Goal: Communication & Community: Answer question/provide support

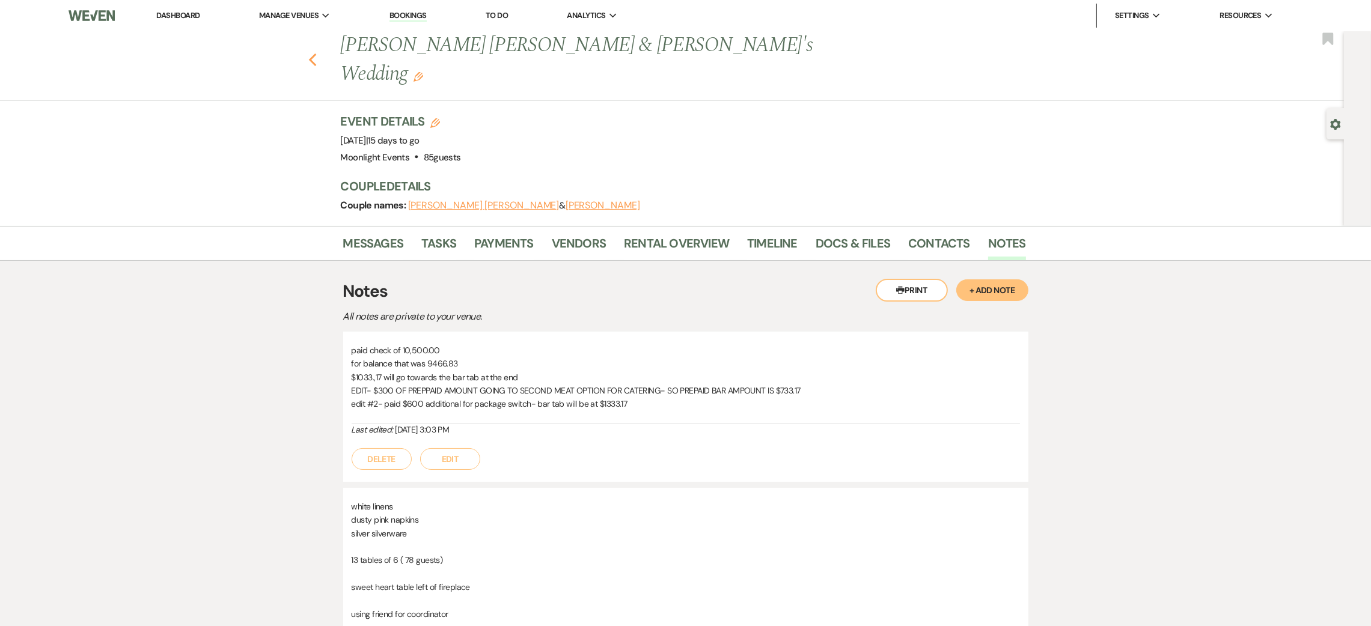
drag, startPoint x: 0, startPoint y: 0, endPoint x: 322, endPoint y: 41, distance: 324.8
click at [316, 54] on use "button" at bounding box center [312, 60] width 8 height 13
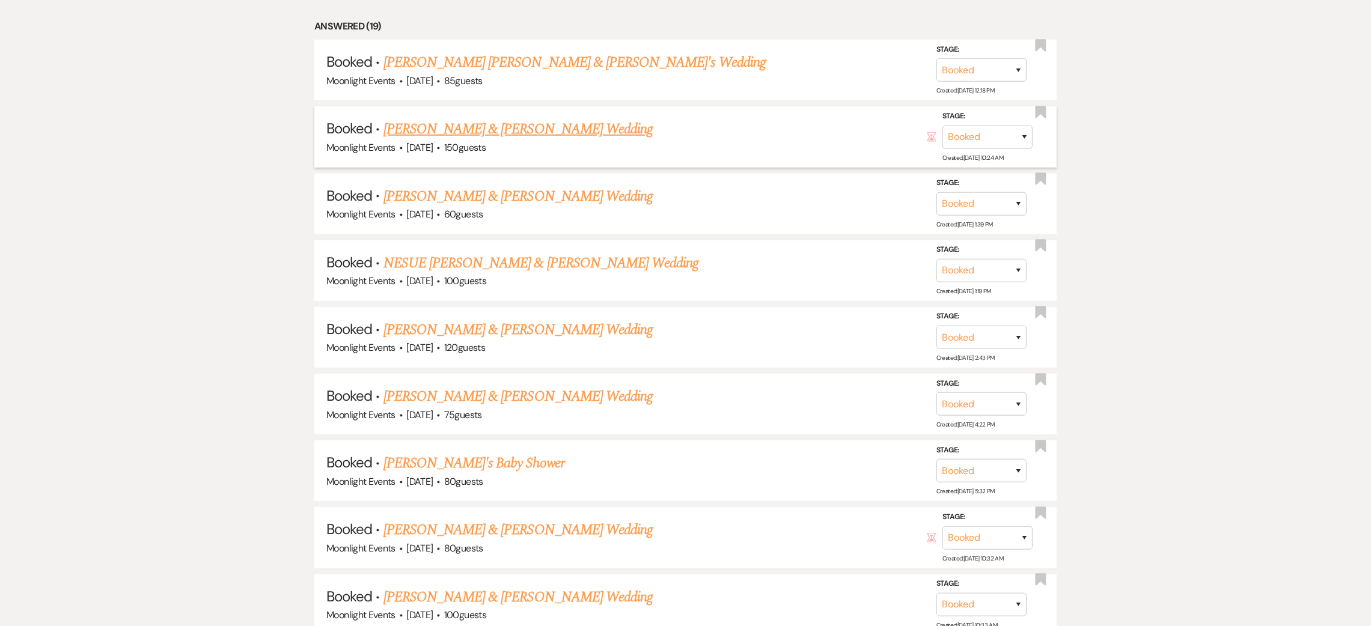
scroll to position [1263, 0]
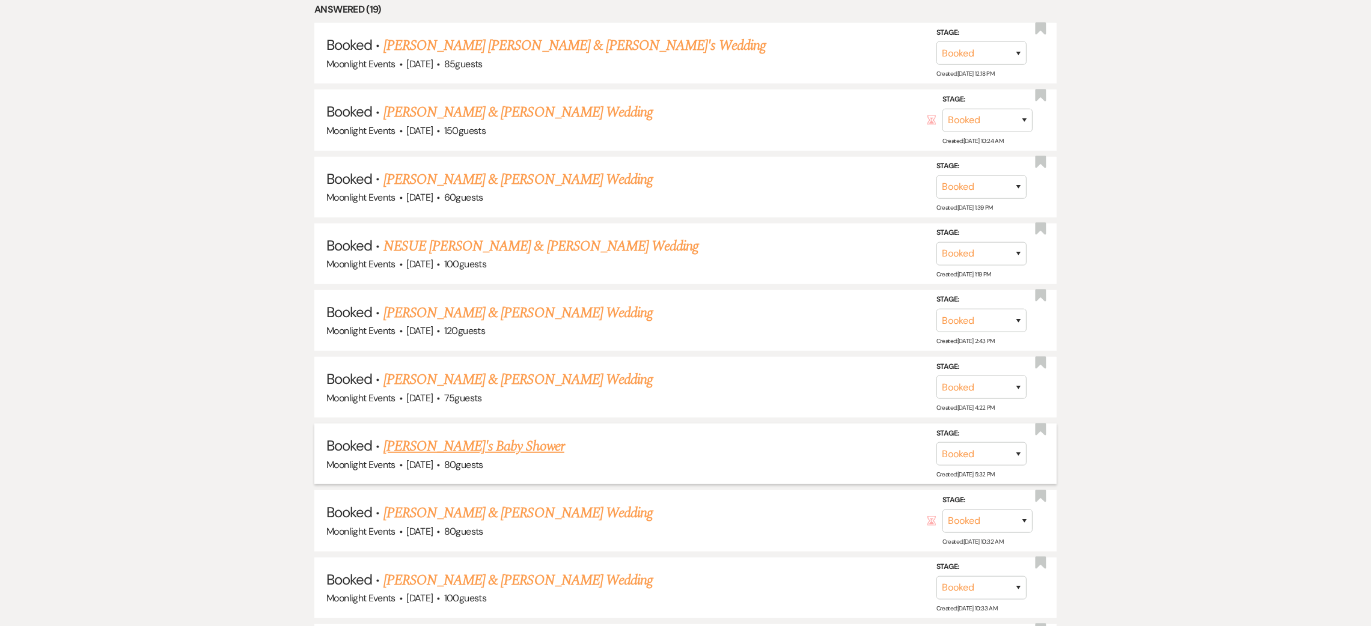
click at [476, 438] on link "[PERSON_NAME]'s Baby Shower" at bounding box center [474, 447] width 181 height 22
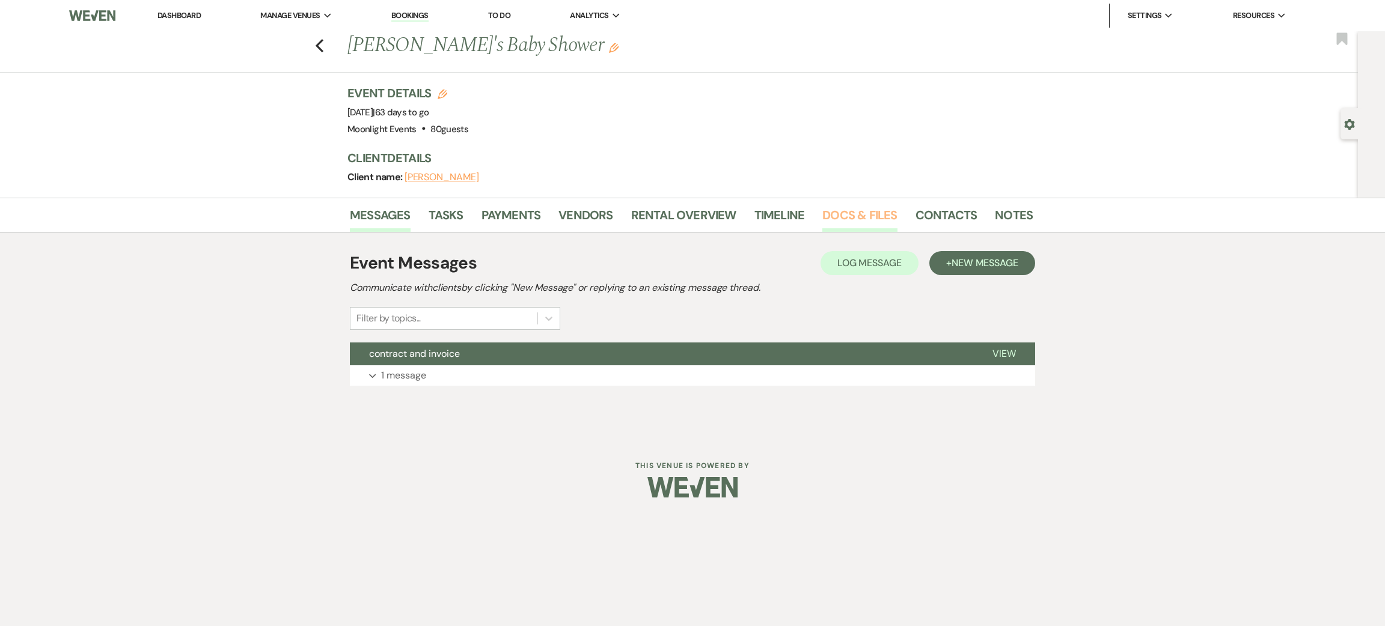
click at [839, 213] on link "Docs & Files" at bounding box center [859, 219] width 75 height 26
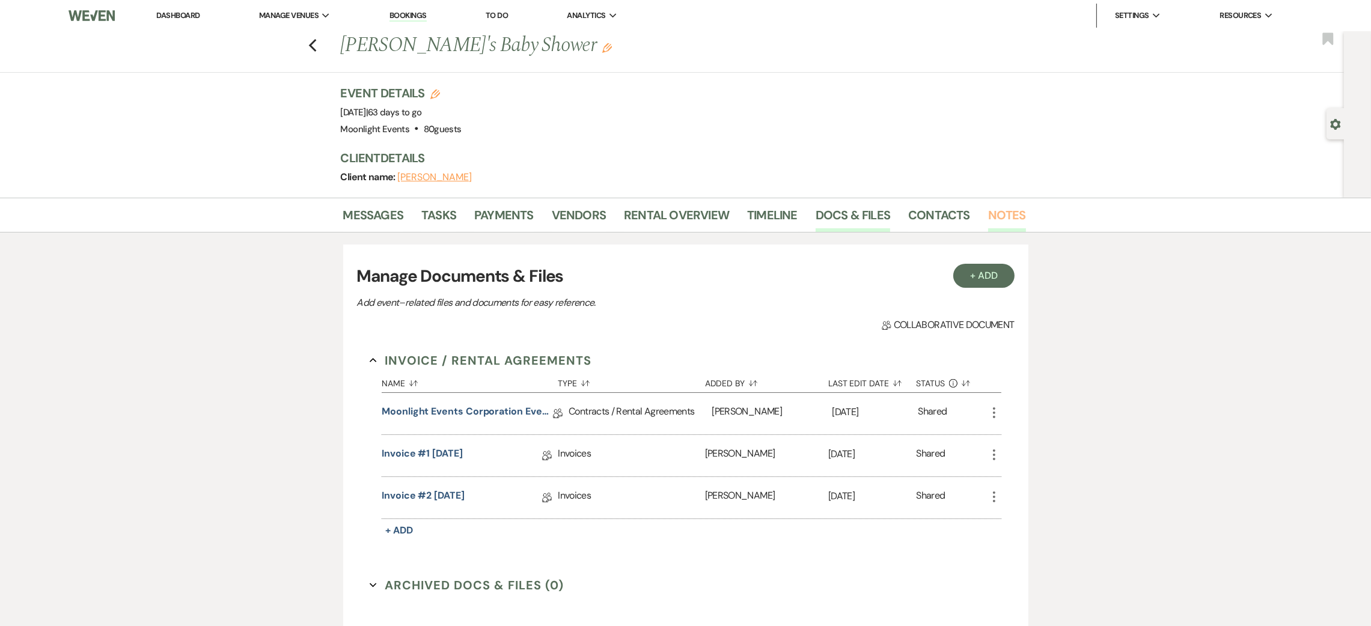
click at [1002, 209] on link "Notes" at bounding box center [1007, 219] width 38 height 26
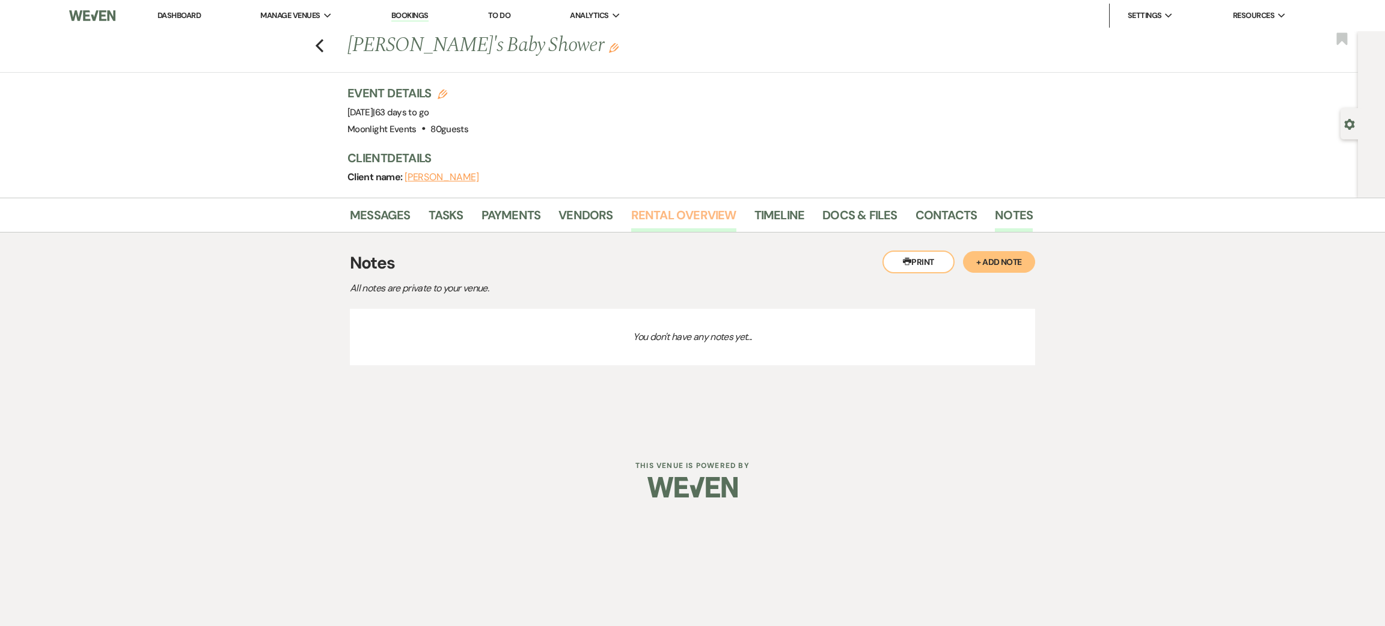
click at [691, 213] on link "Rental Overview" at bounding box center [683, 219] width 105 height 26
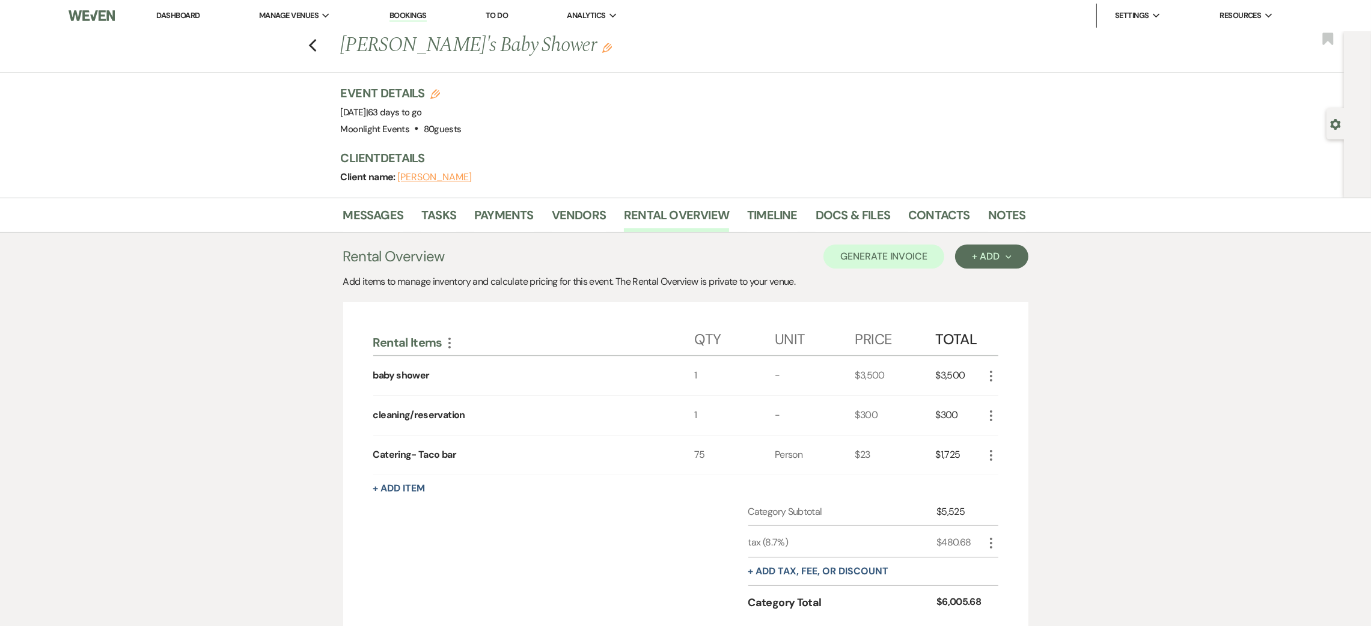
click at [435, 370] on div "baby shower" at bounding box center [534, 376] width 322 height 39
click at [410, 370] on div "baby shower" at bounding box center [401, 376] width 57 height 14
click at [462, 373] on div "baby shower" at bounding box center [534, 376] width 322 height 39
click at [316, 44] on use "button" at bounding box center [312, 45] width 8 height 13
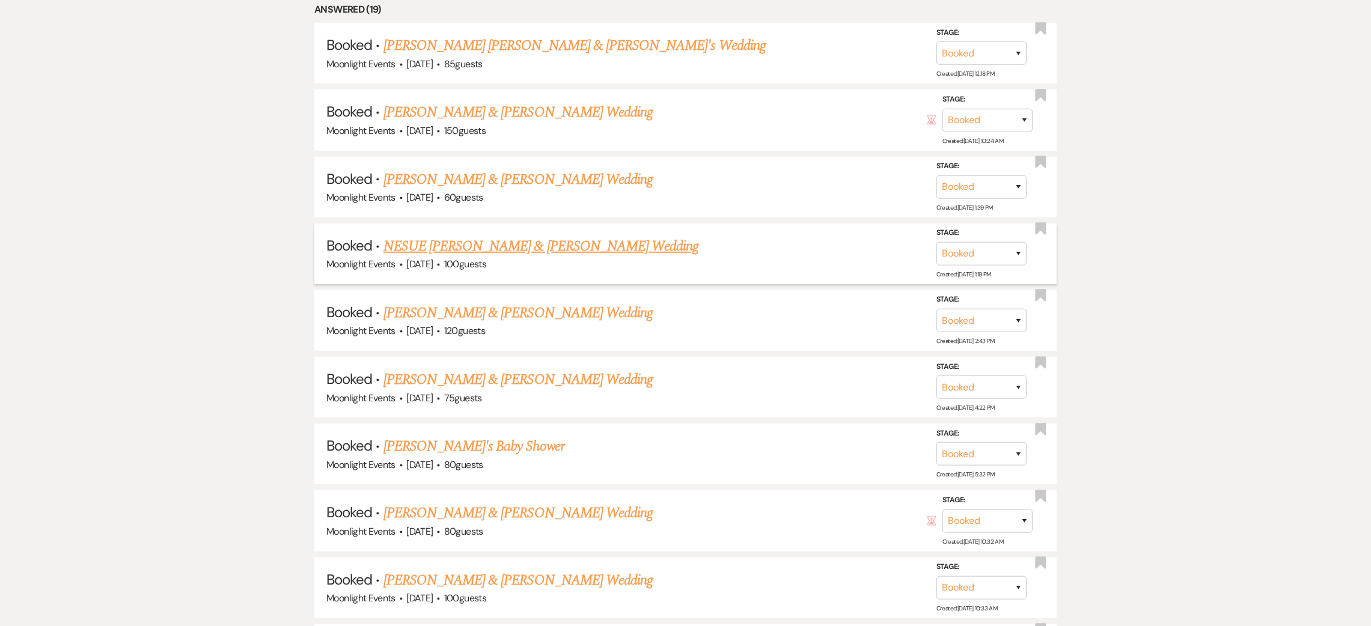
scroll to position [1082, 0]
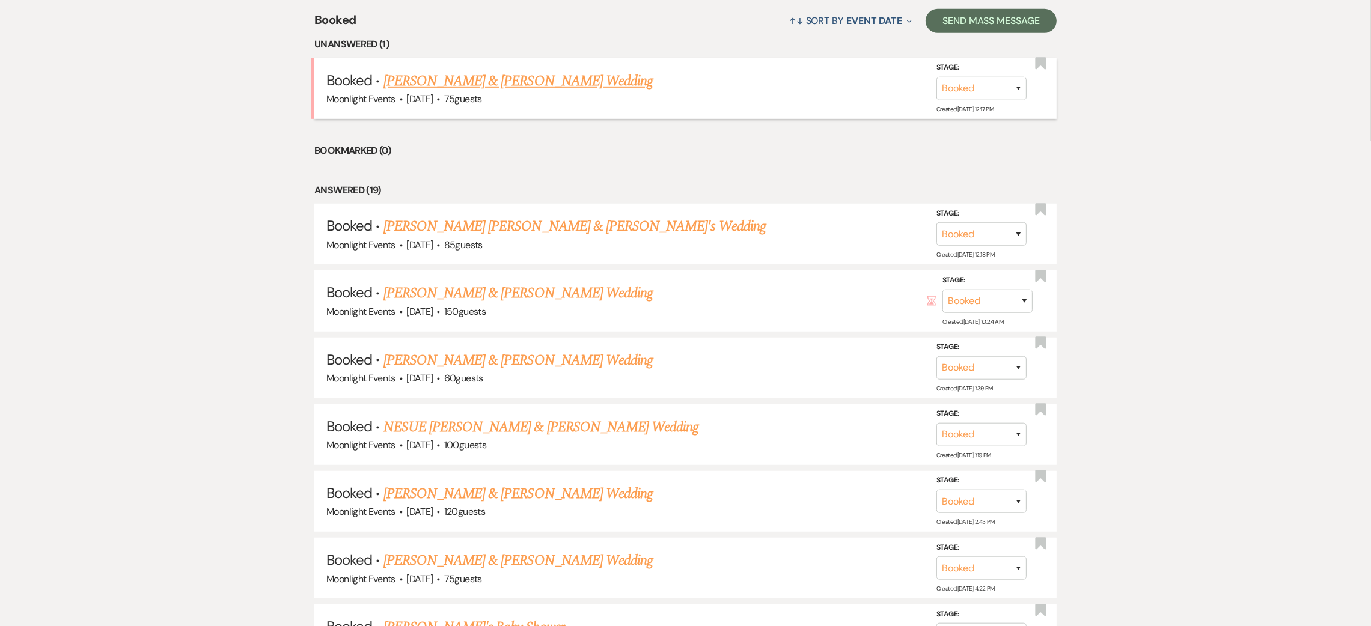
click at [427, 77] on link "[PERSON_NAME] & [PERSON_NAME] Wedding" at bounding box center [518, 81] width 269 height 22
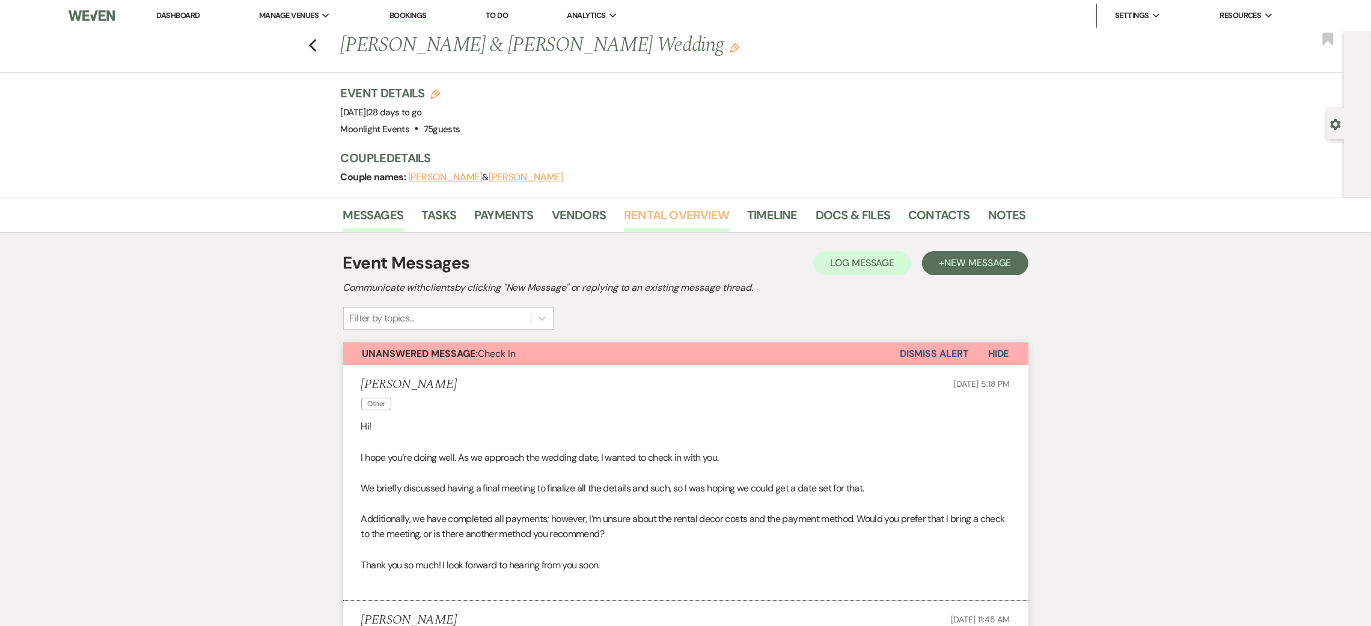
click at [684, 209] on link "Rental Overview" at bounding box center [676, 219] width 105 height 26
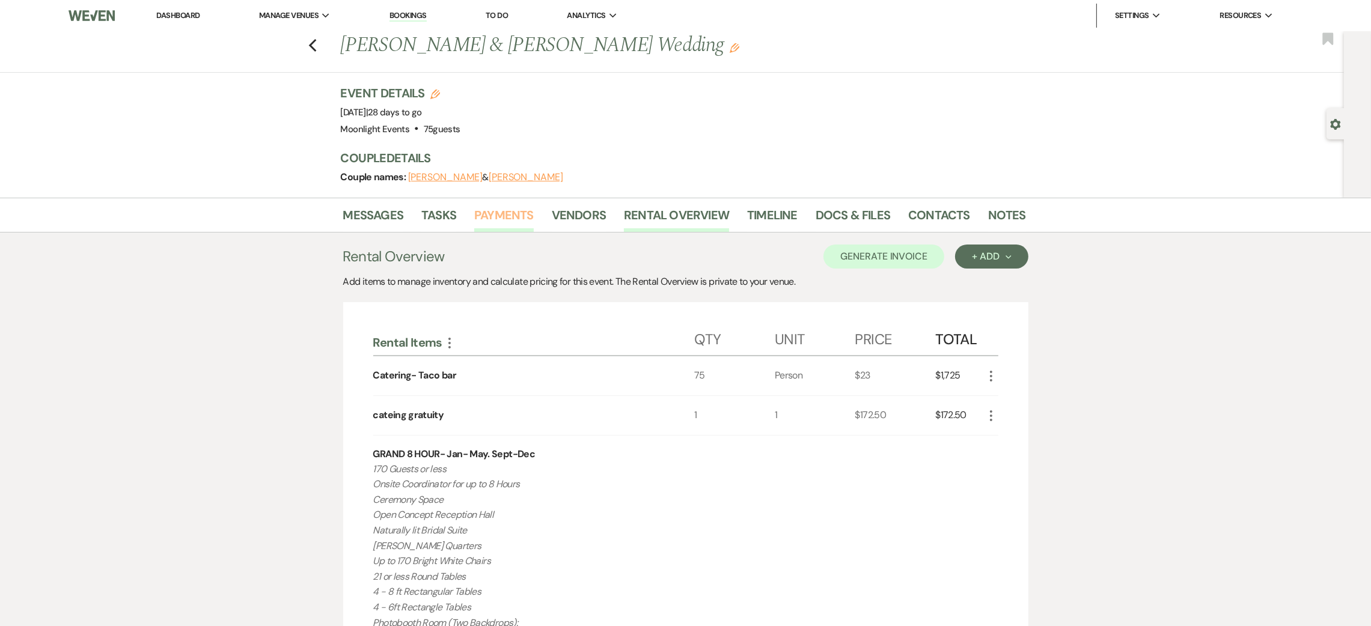
click at [510, 215] on link "Payments" at bounding box center [504, 219] width 60 height 26
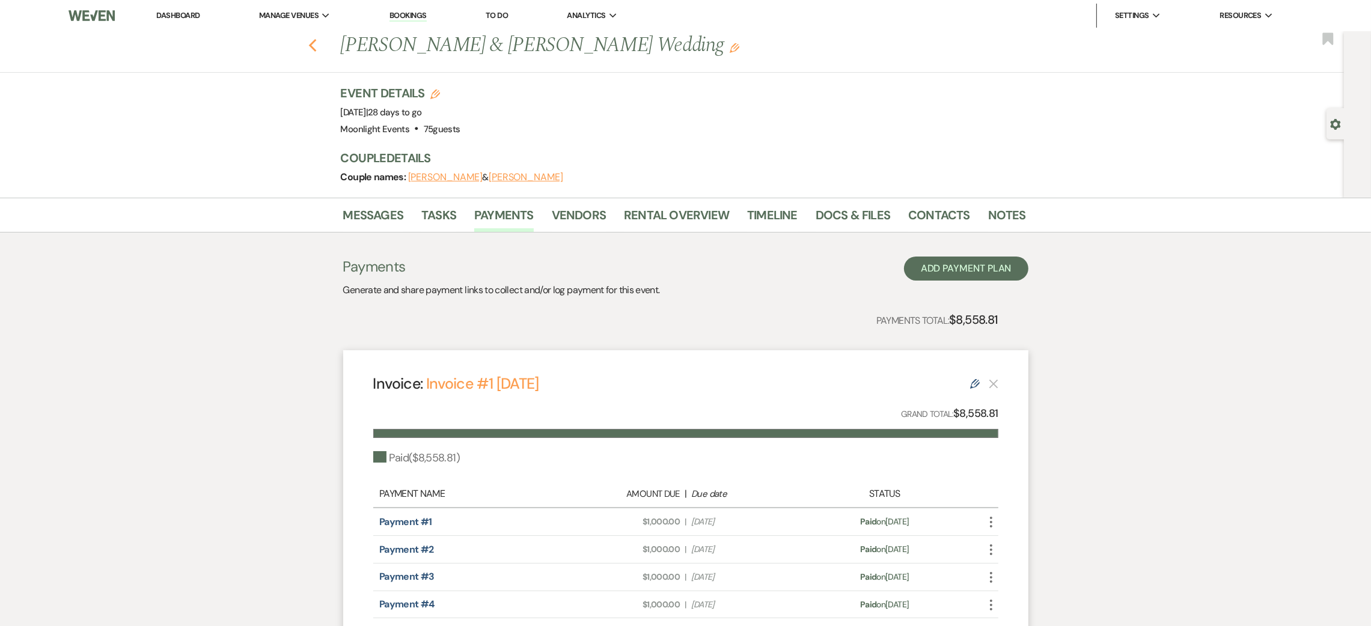
click at [317, 43] on icon "Previous" at bounding box center [312, 45] width 9 height 14
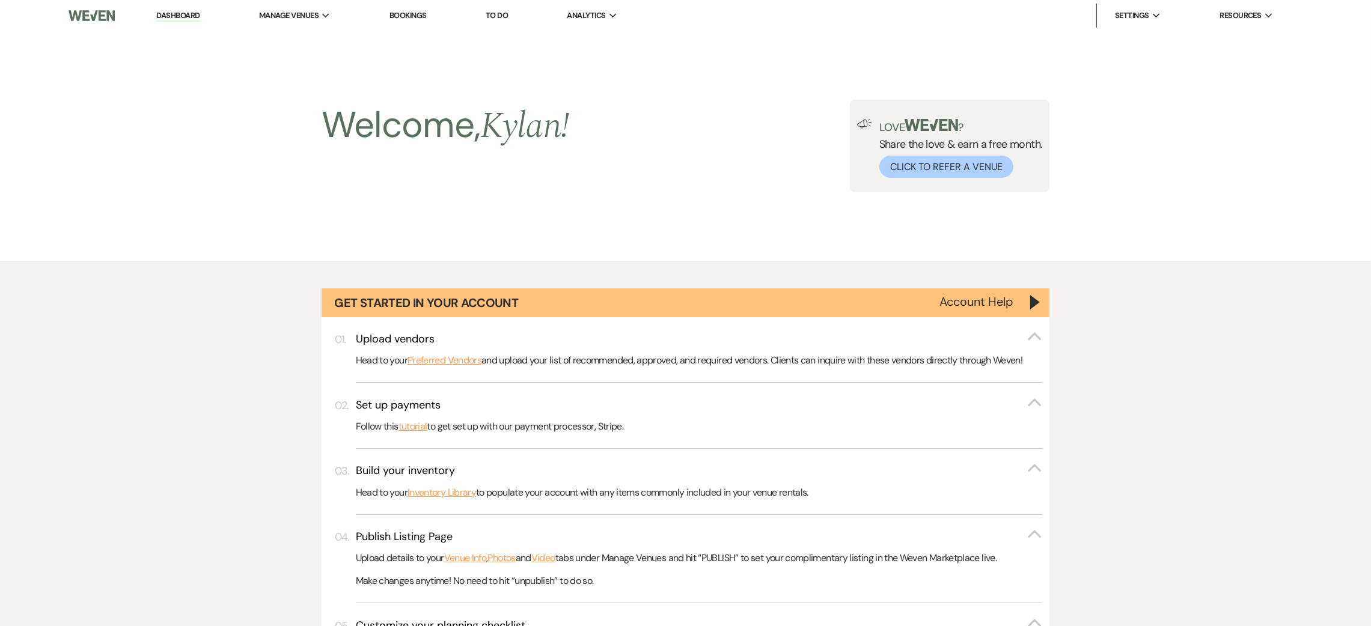
scroll to position [1082, 0]
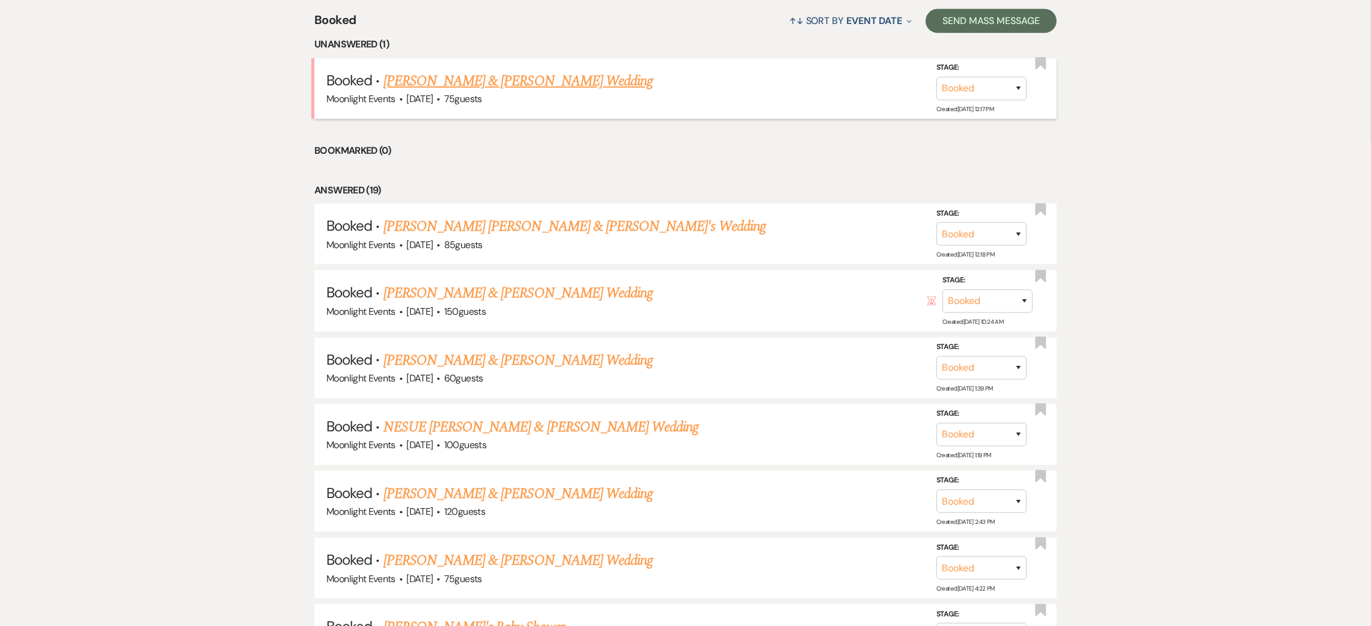
click at [504, 83] on link "[PERSON_NAME] & [PERSON_NAME] Wedding" at bounding box center [518, 81] width 269 height 22
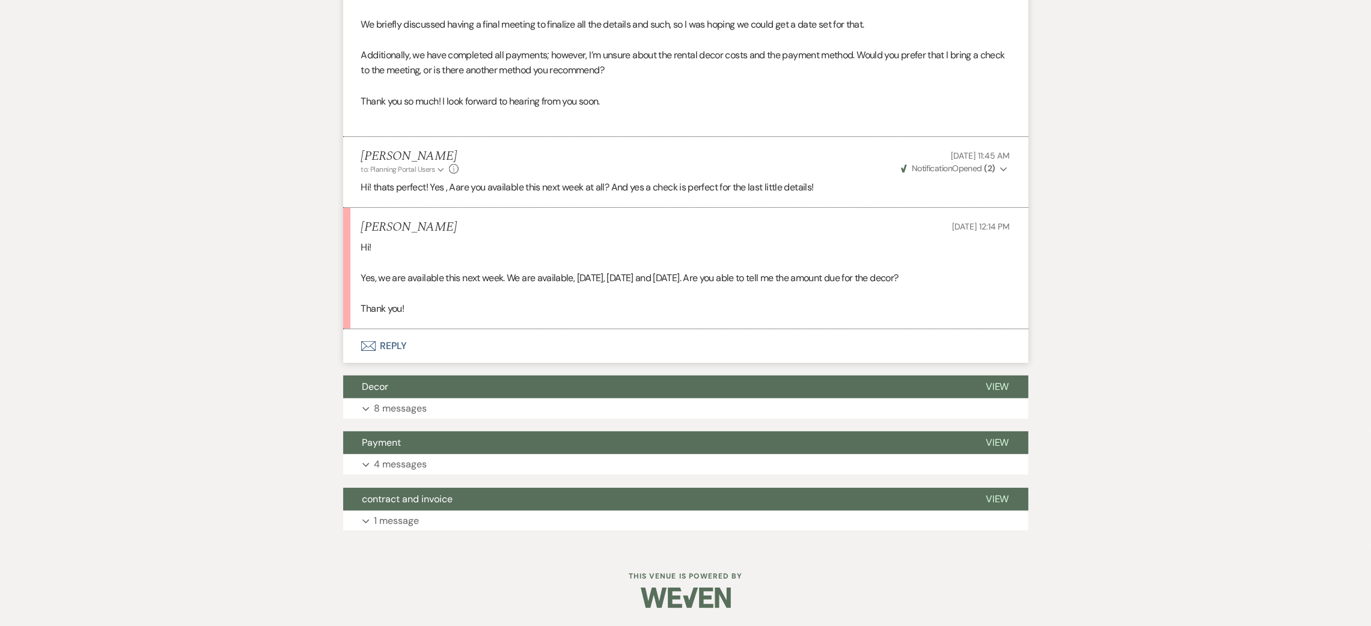
scroll to position [464, 0]
click at [387, 348] on button "Envelope Reply" at bounding box center [685, 347] width 685 height 34
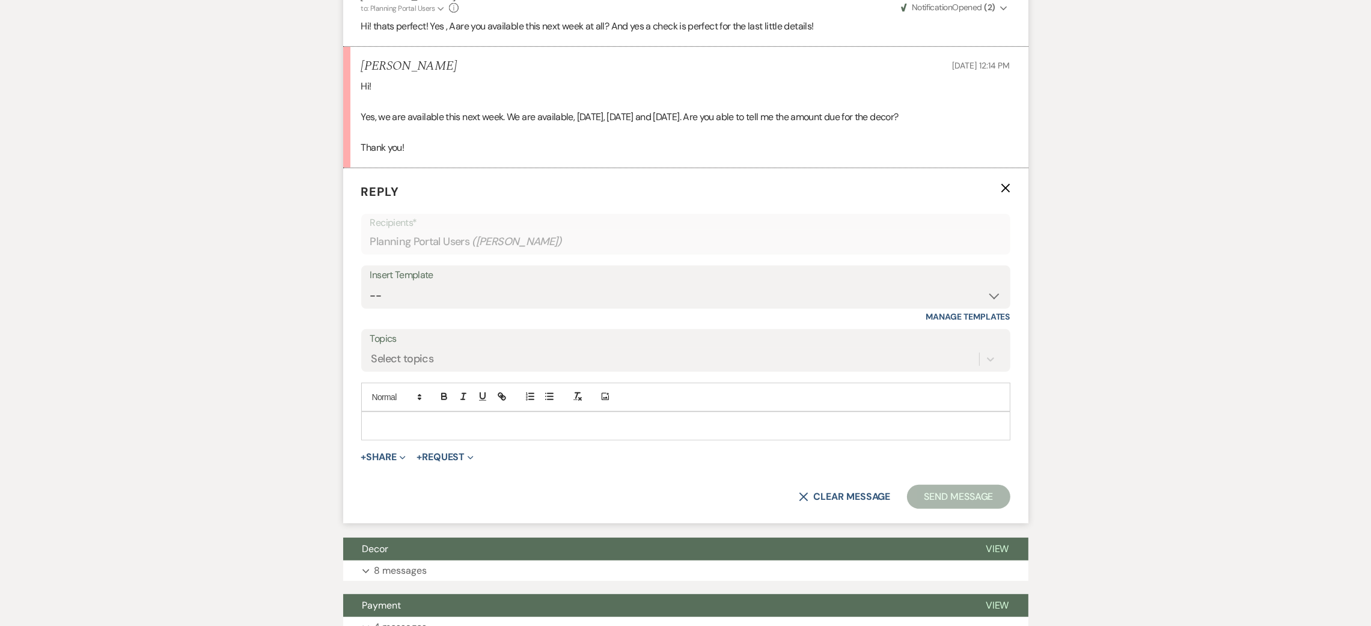
scroll to position [626, 0]
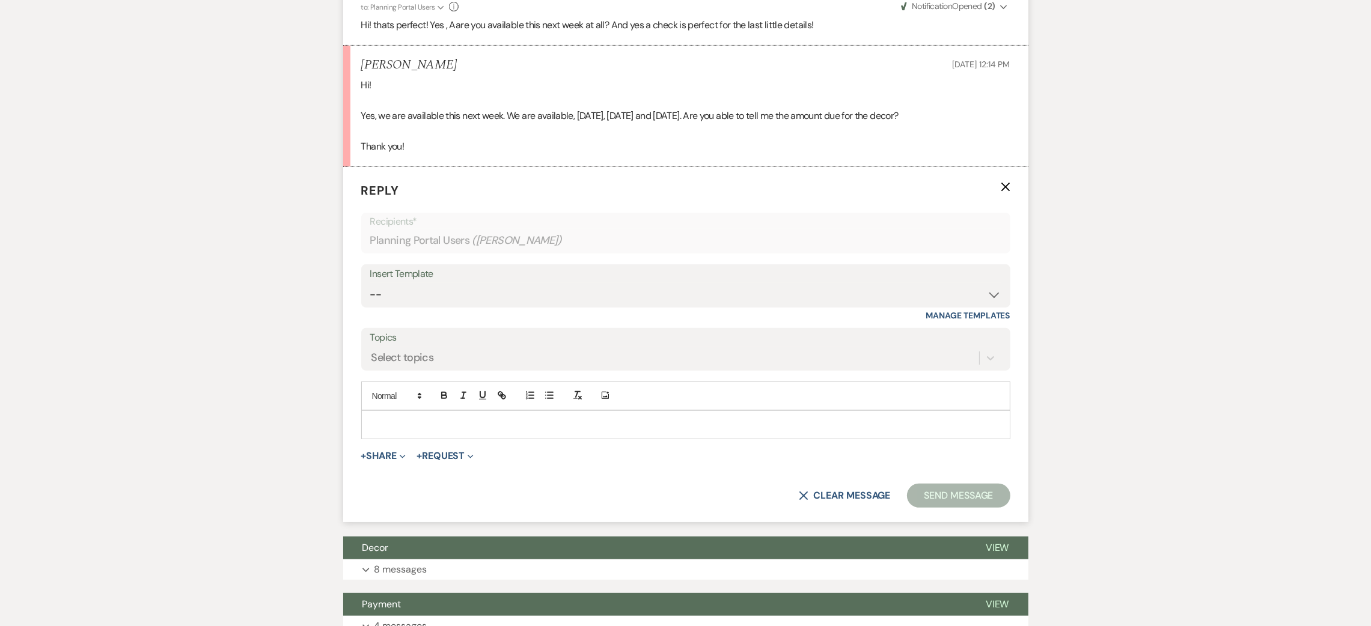
click at [397, 420] on p at bounding box center [686, 424] width 630 height 13
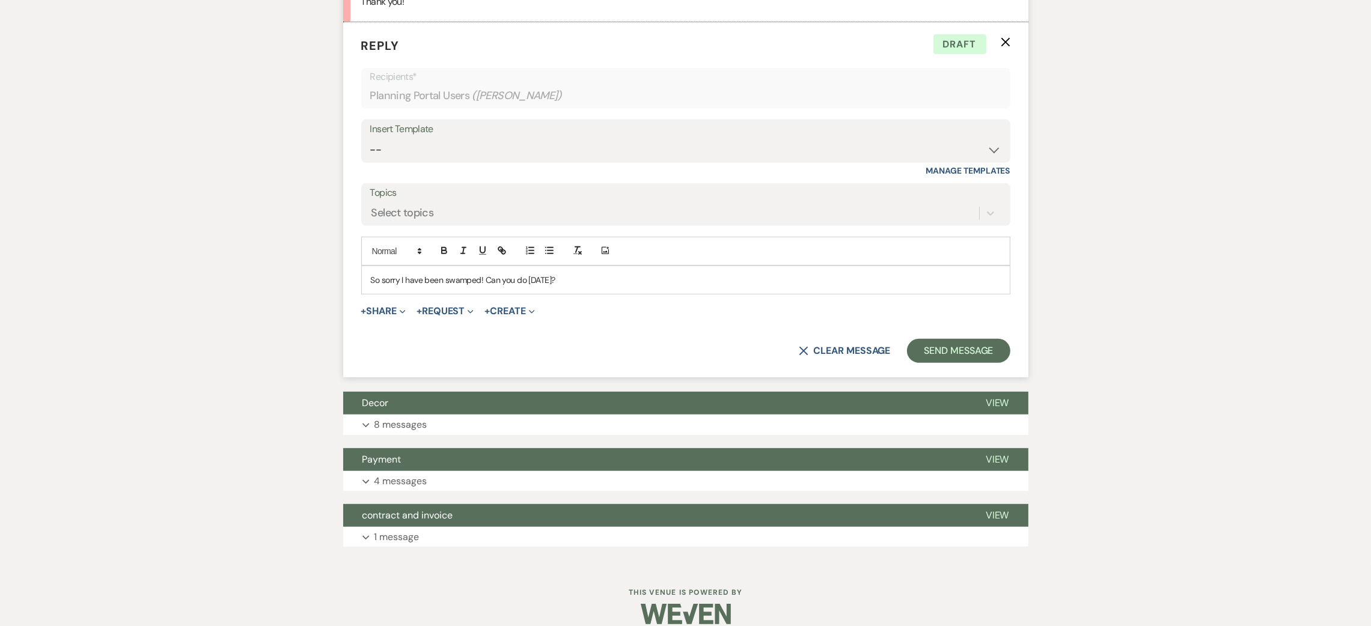
scroll to position [788, 0]
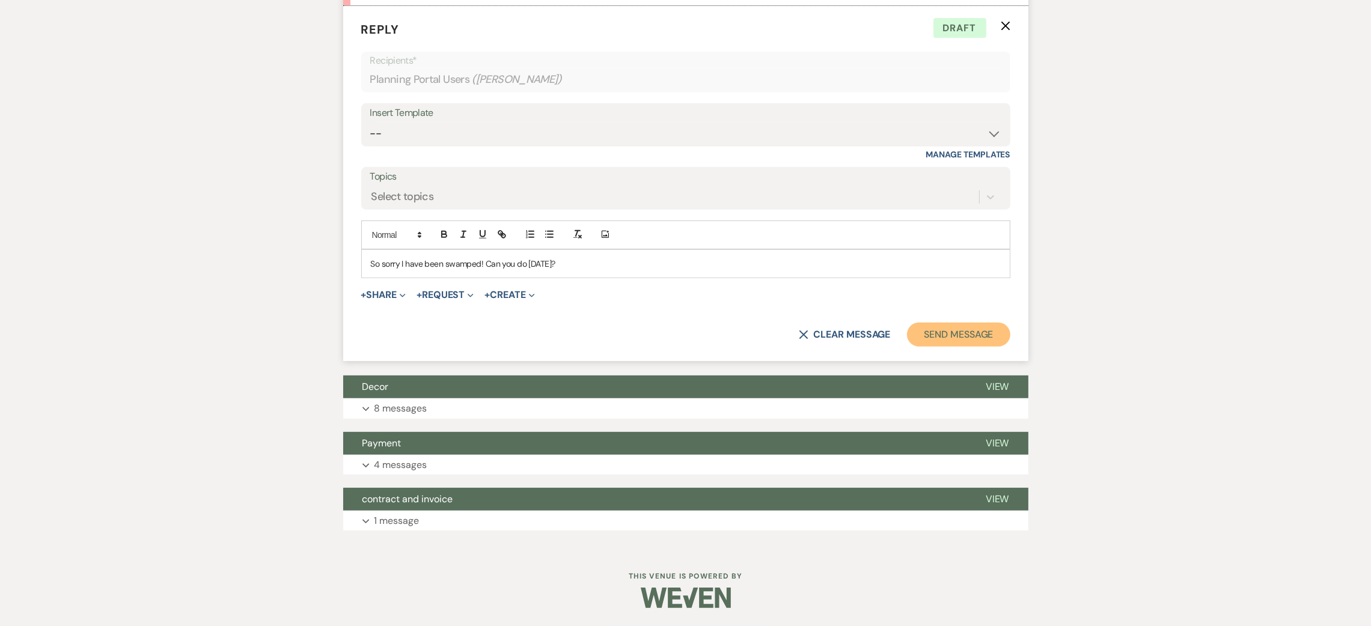
click at [943, 331] on button "Send Message" at bounding box center [958, 335] width 103 height 24
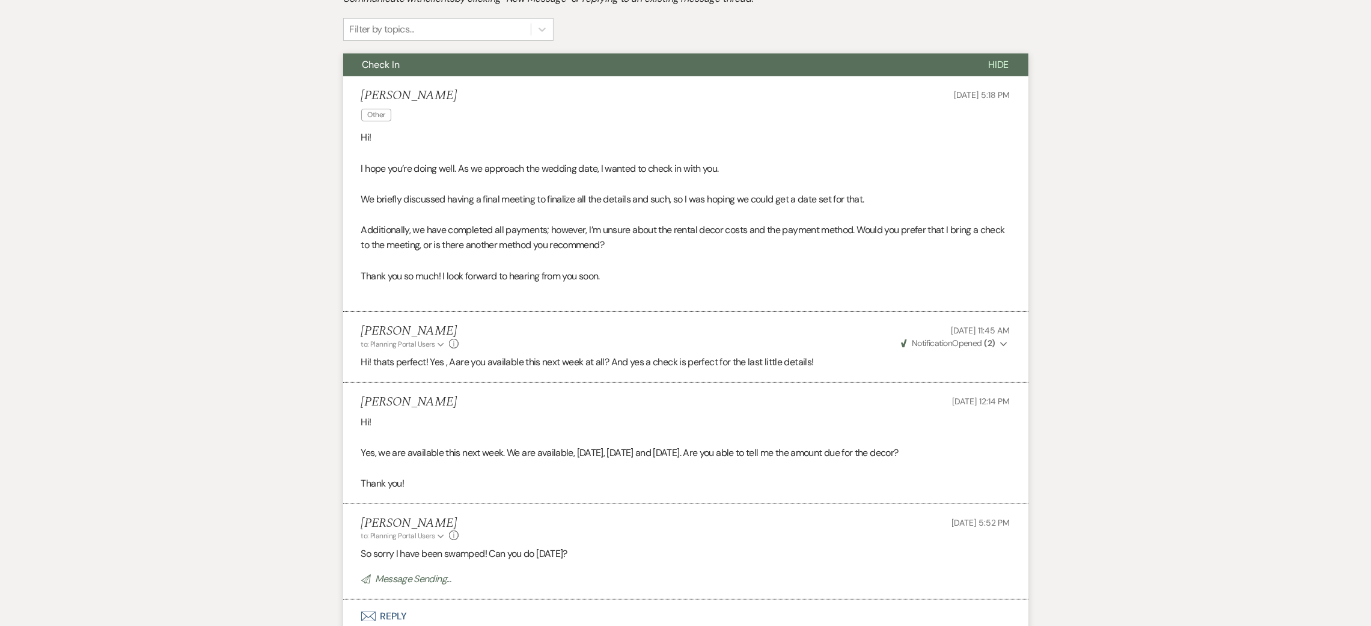
scroll to position [0, 0]
